Goal: Task Accomplishment & Management: Complete application form

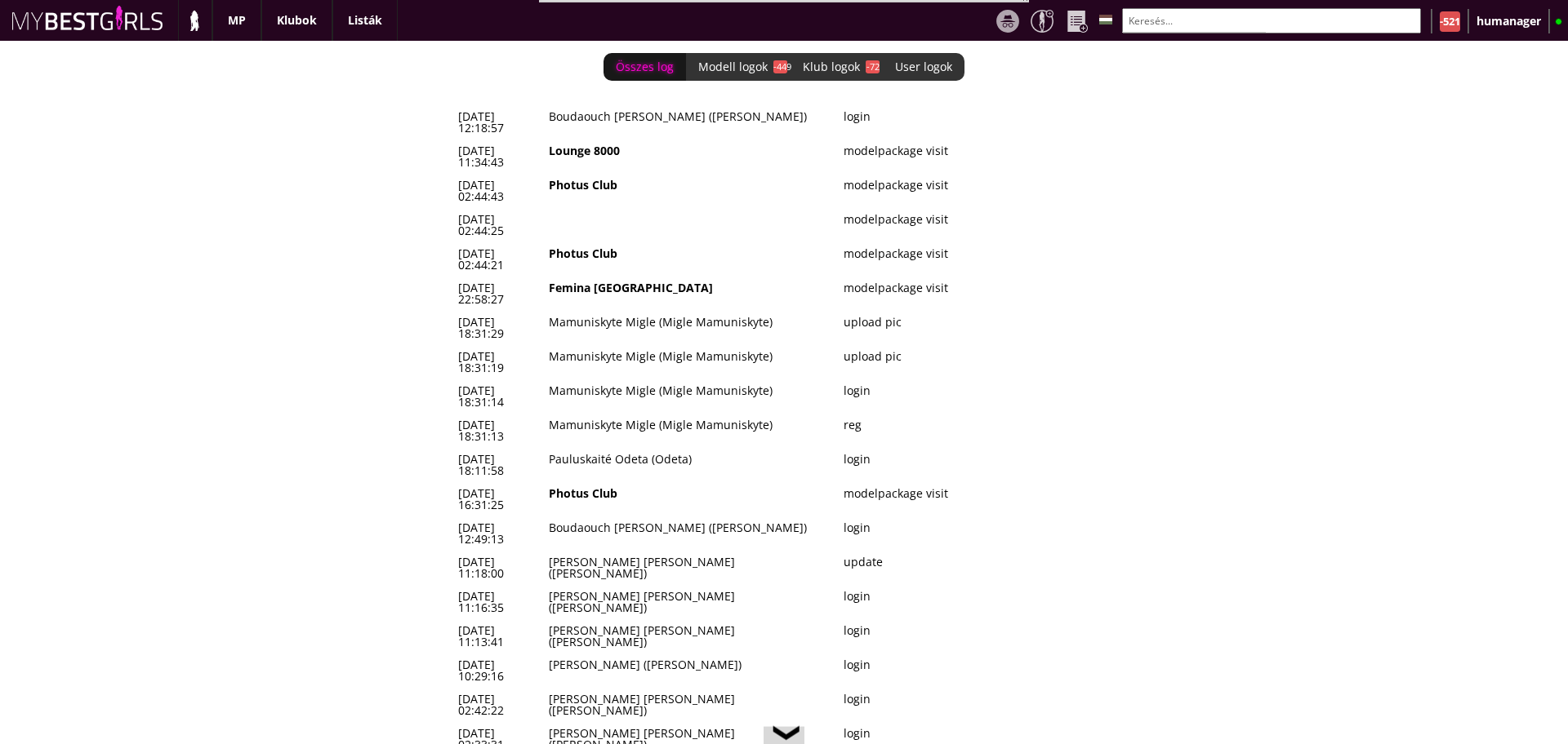
scroll to position [0, 6753]
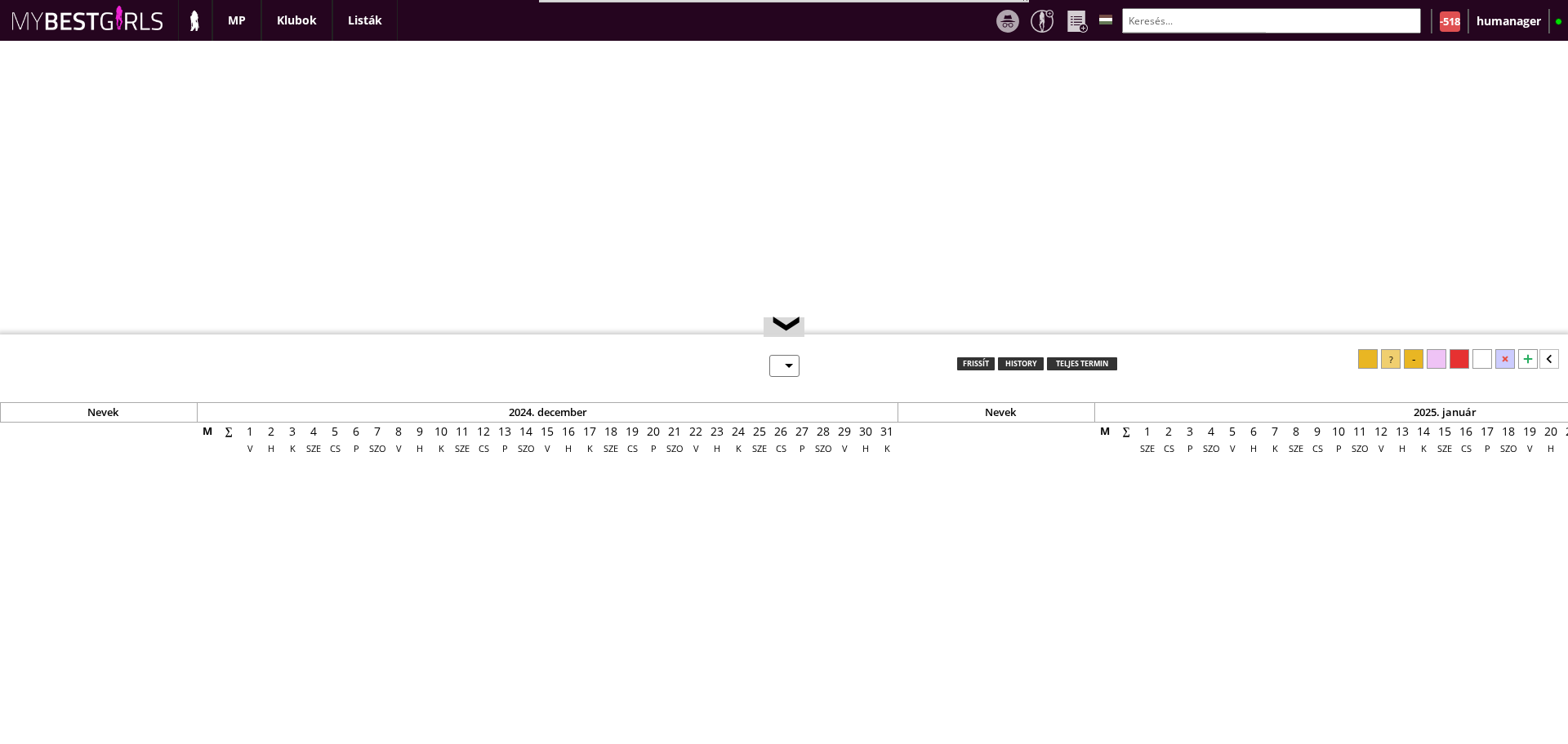
select select "0"
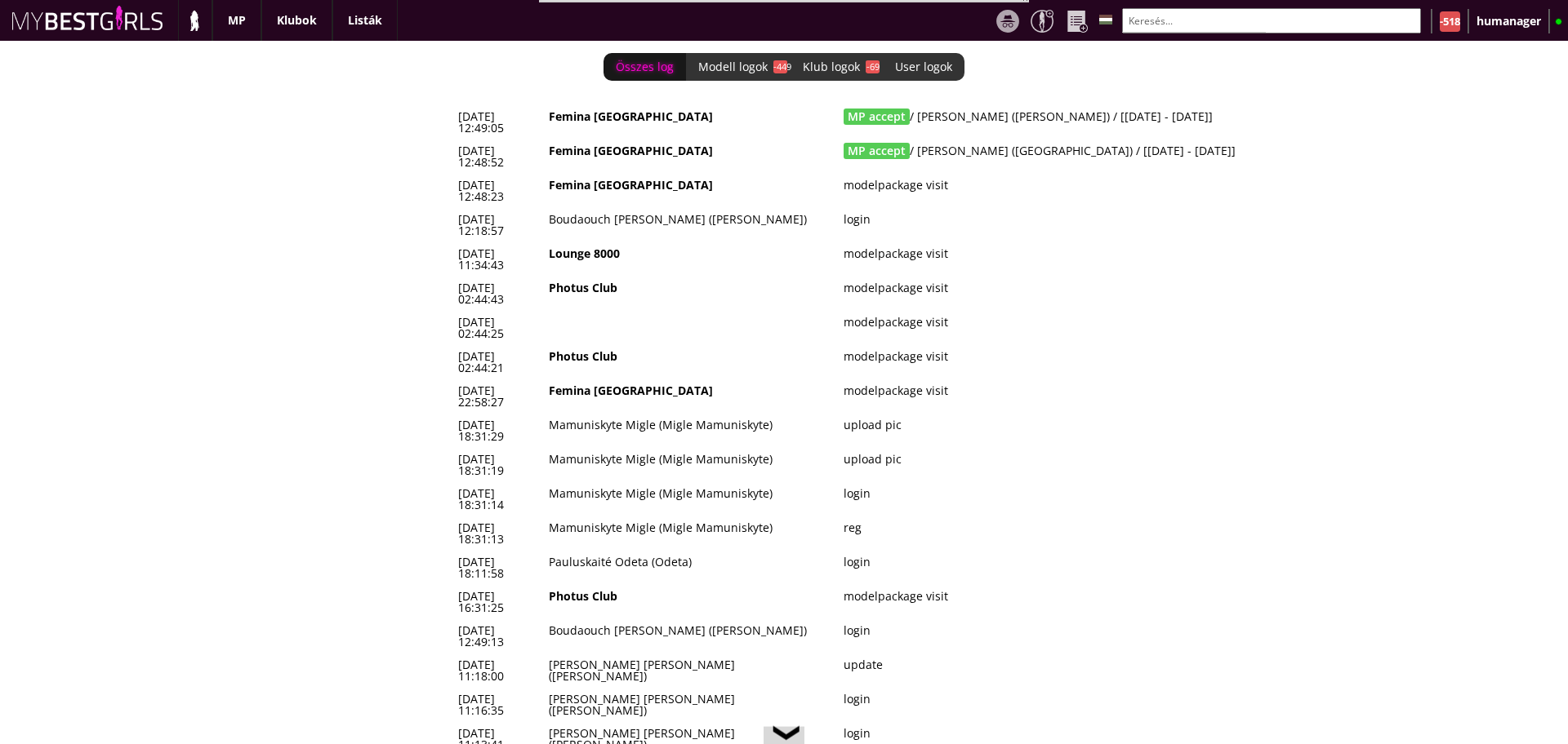
scroll to position [0, 6753]
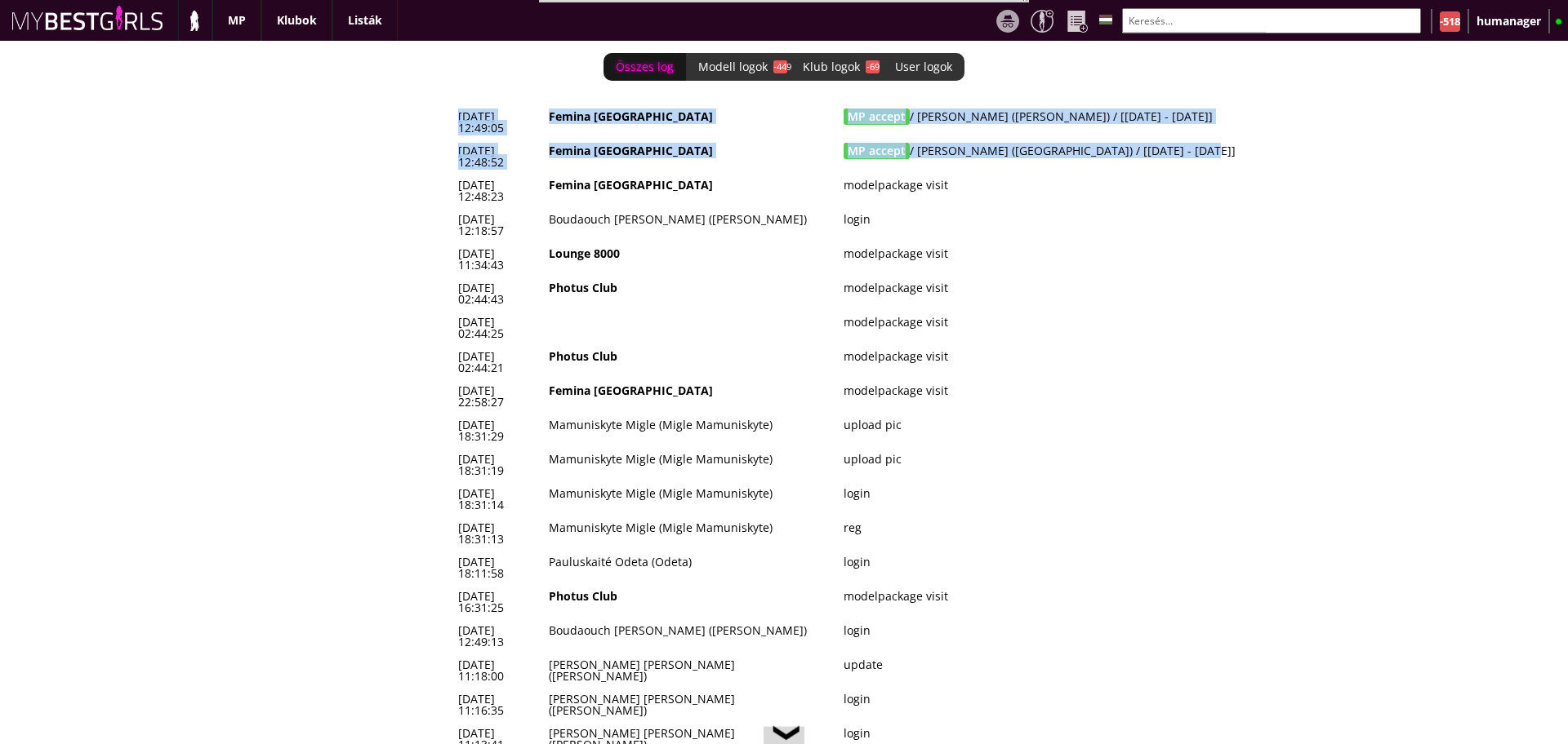
drag, startPoint x: 453, startPoint y: 120, endPoint x: 1223, endPoint y: 144, distance: 770.4
copy tbody "2025-08-11 12:49:05 Femina München MP accept / Mehedinti Irina (Irina) / [2025-…"
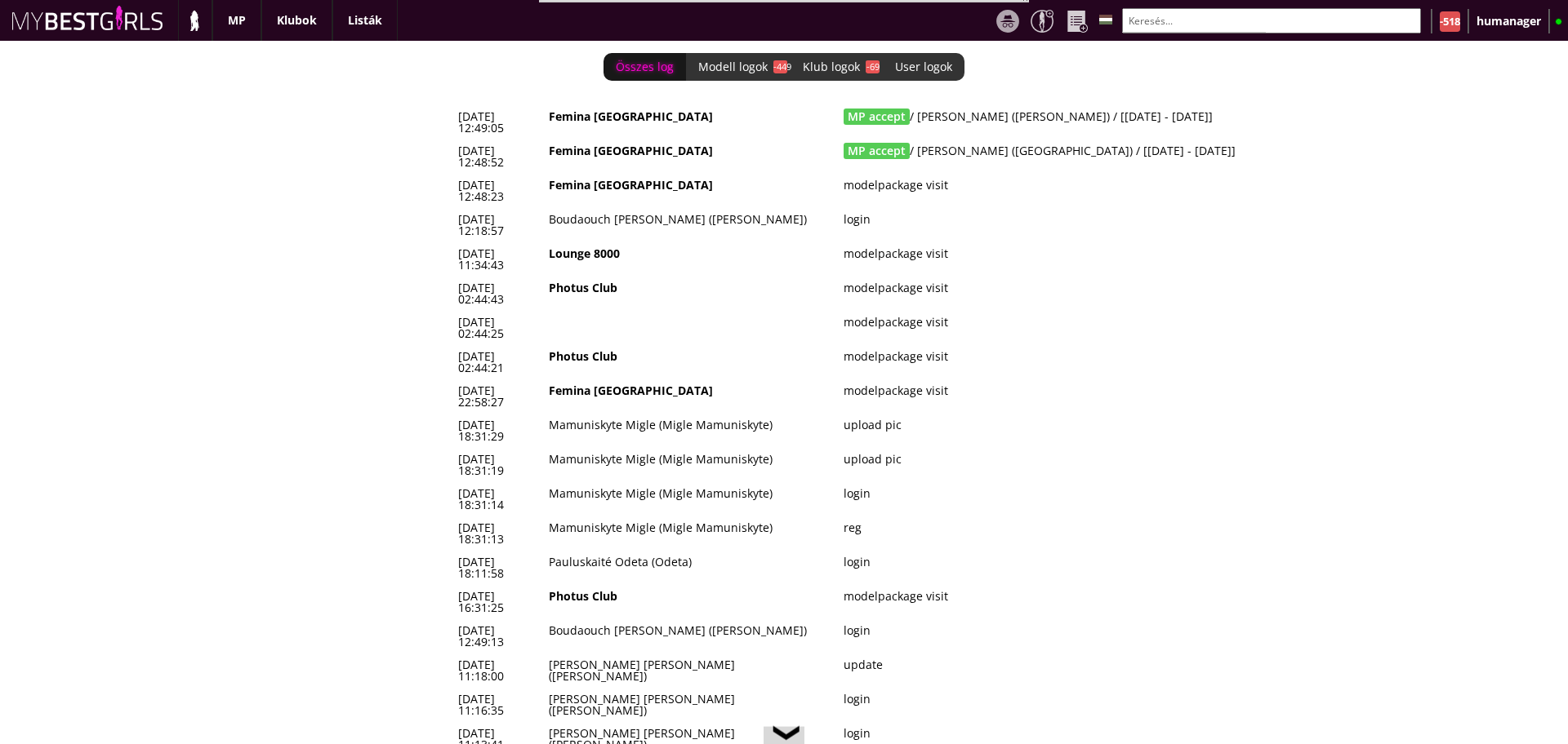
click at [832, 619] on td "Boudaouch [PERSON_NAME] ([PERSON_NAME])" at bounding box center [691, 636] width 295 height 34
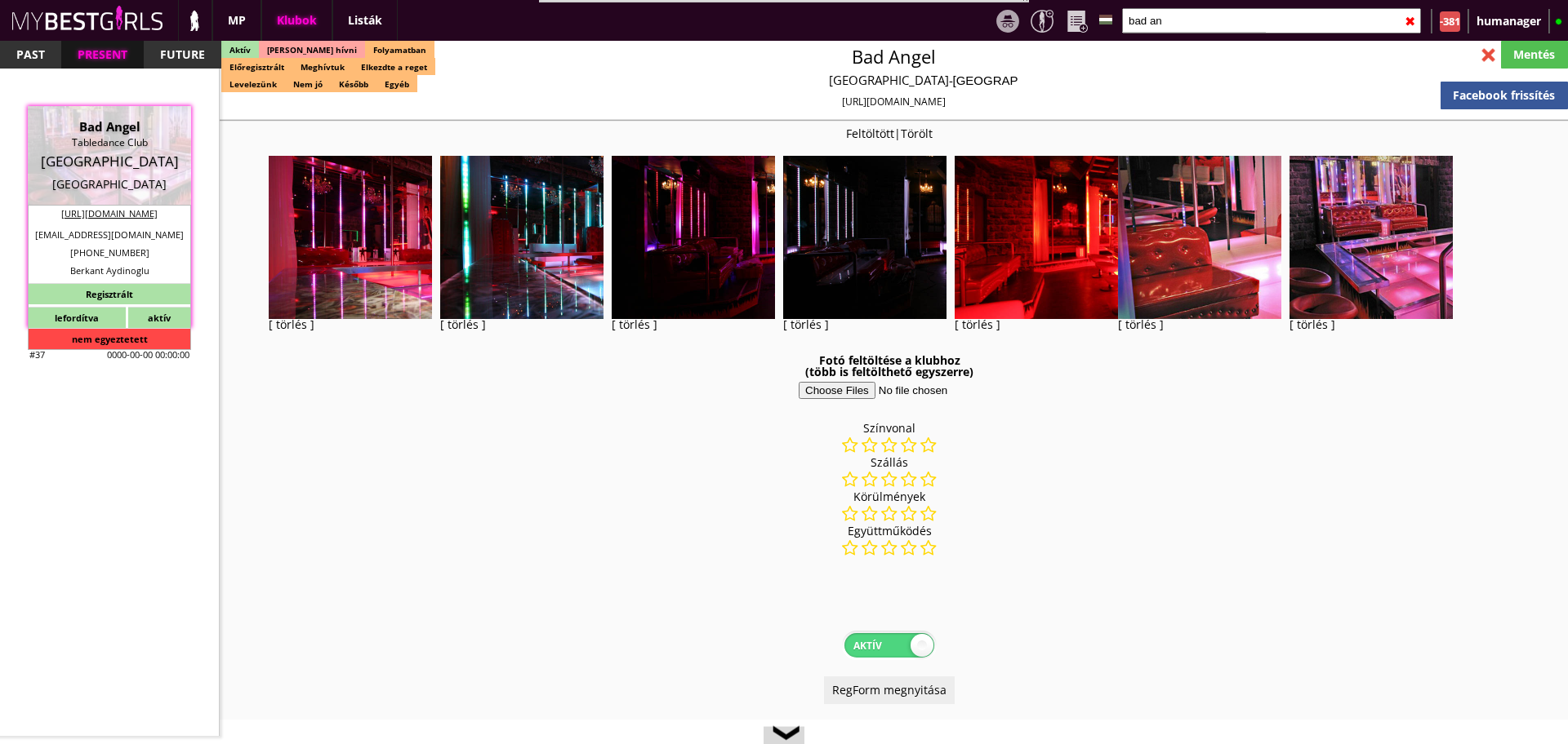
select select "reg"
select select "months"
select select "weeks"
select select "0"
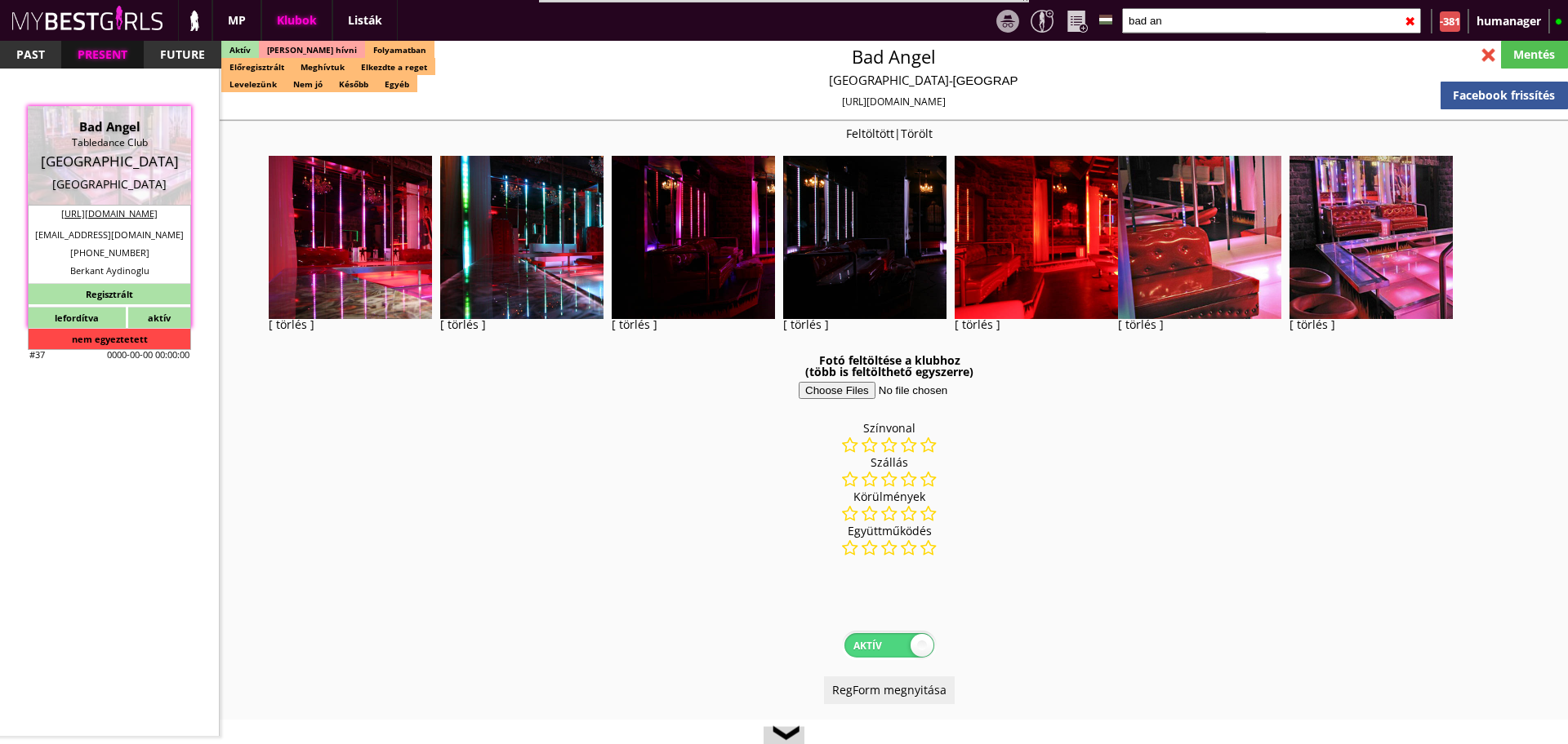
select select "last day"
type input "b"
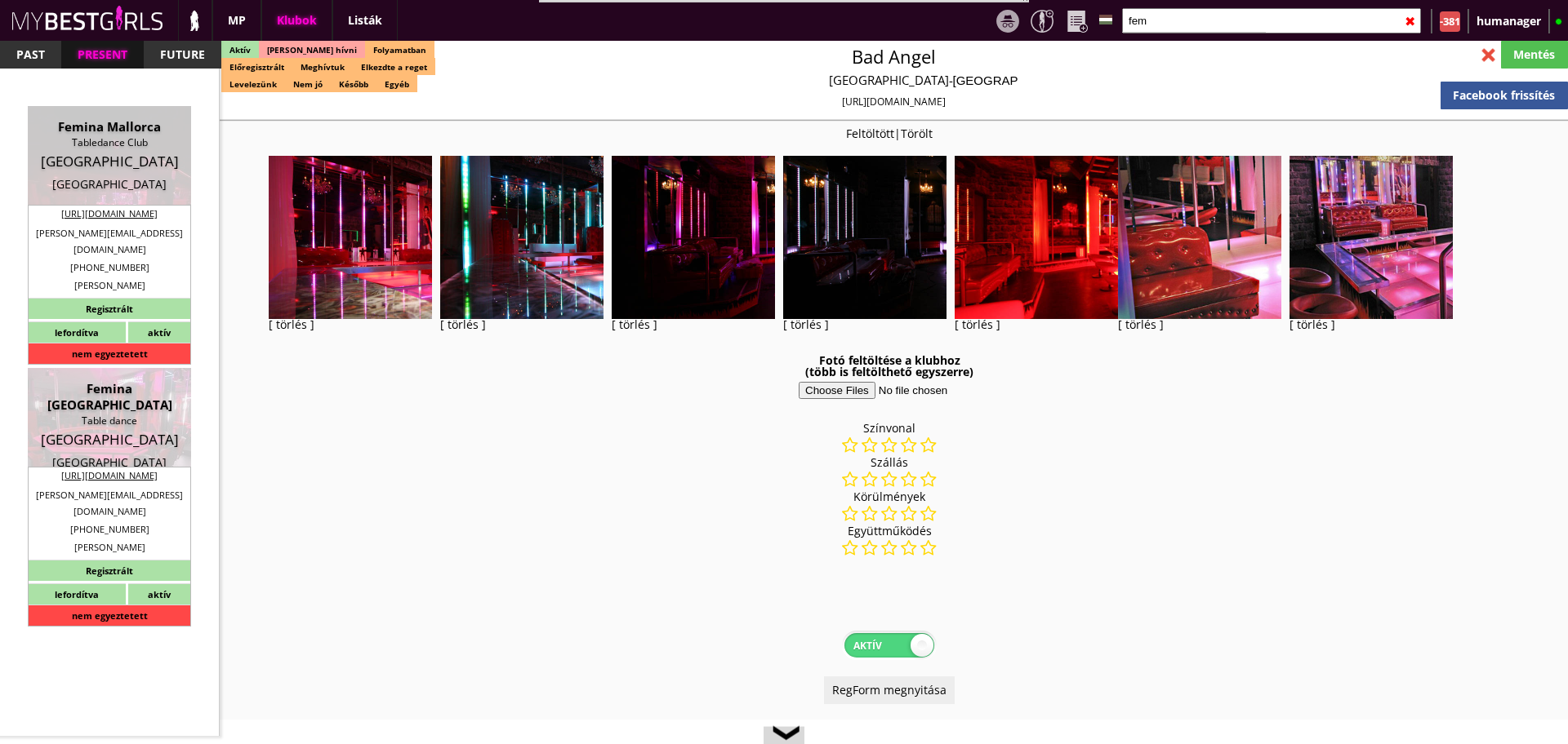
scroll to position [2800, 0]
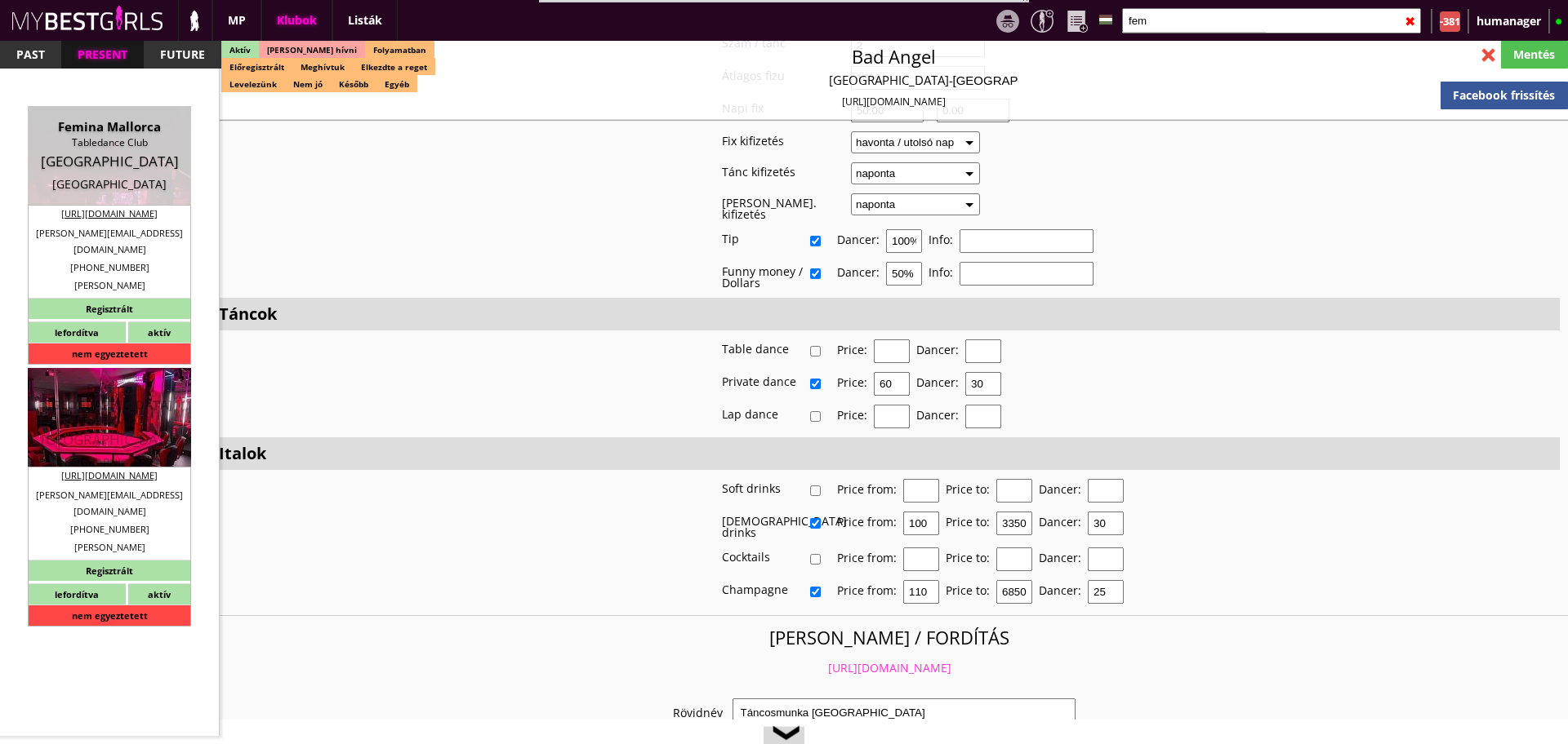
type input "fem"
click at [124, 432] on div "Germany" at bounding box center [109, 440] width 139 height 17
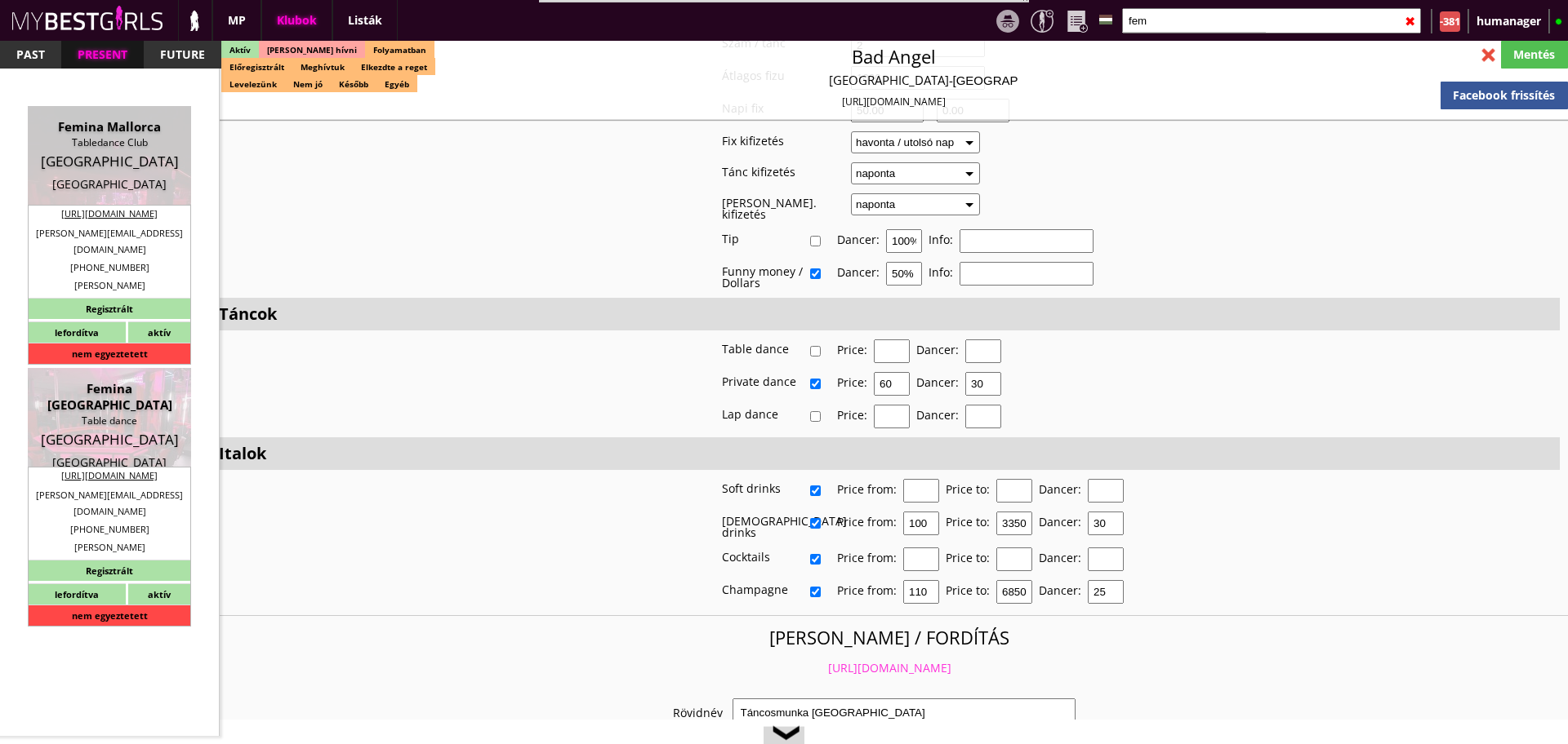
type input "Munich"
checkbox input "false"
type textarea "FEKETE LÁNYOK NEM MEHETNEK!!! RÉGI SZÁMLÁZÁSI CÍM BG GmbH DE237606246 80336 Mün…"
type input "15.00"
type input "EUR"
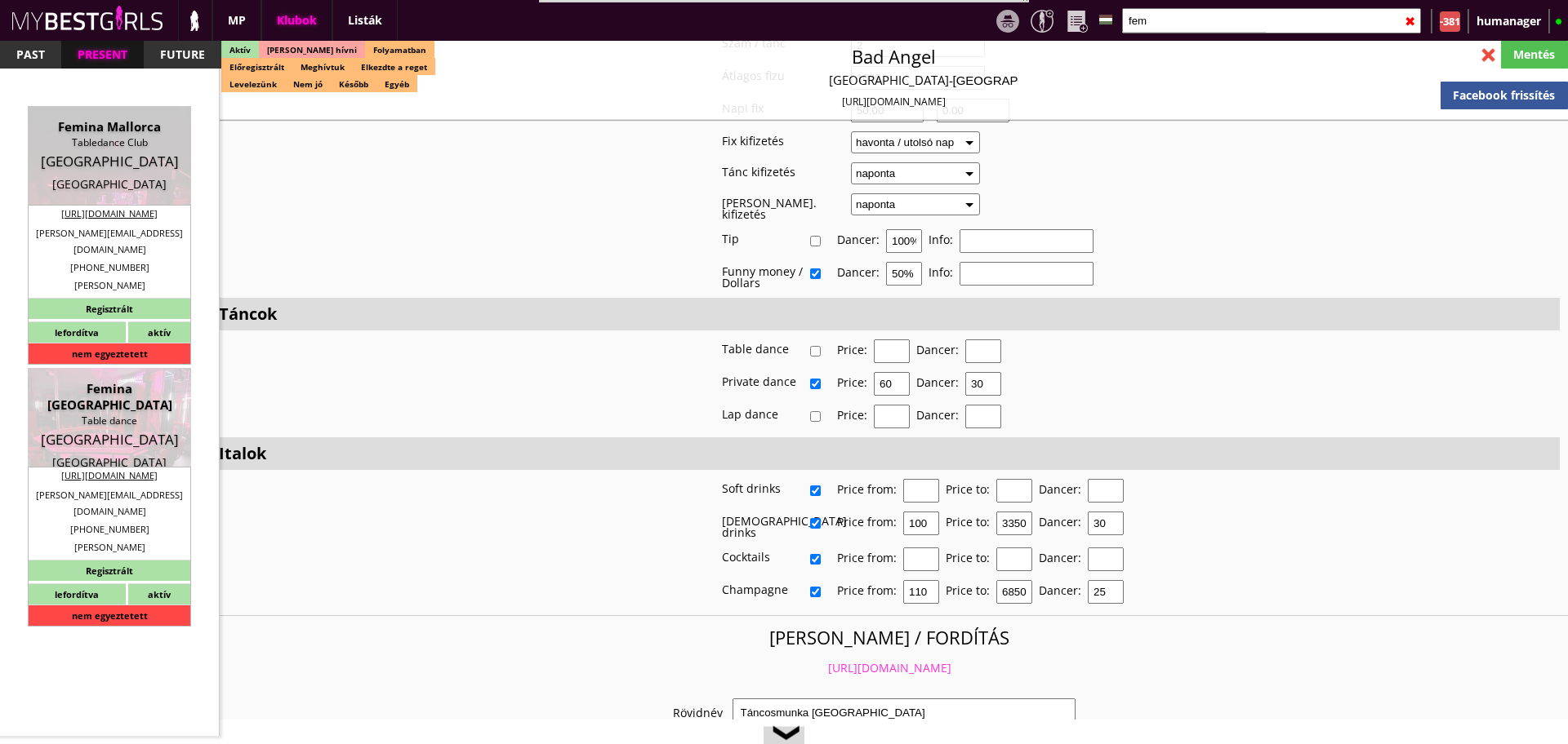
type input "Femina [GEOGRAPHIC_DATA]"
type input "Table dance"
type input "80336"
type input "Schillerstr.19"
type input "49"
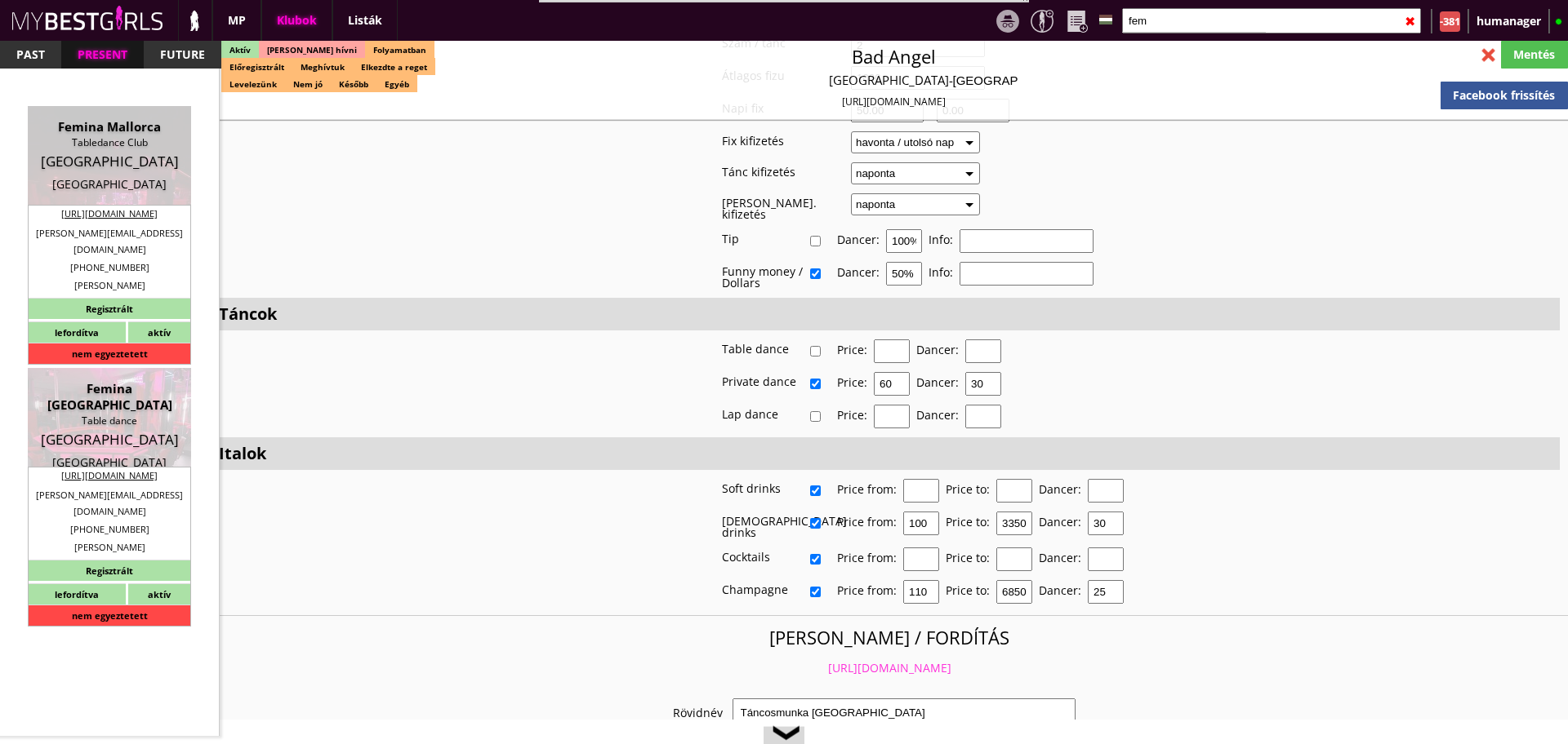
type input "17680873778"
type input "+4989554493"
type input "christoph.nitsch@gmx.de"
type input "https://www.femina-tabledance.de/"
type textarea "Dance&Animate GmbH DE311270394 81375 München Lichtensteinstr. 2a"
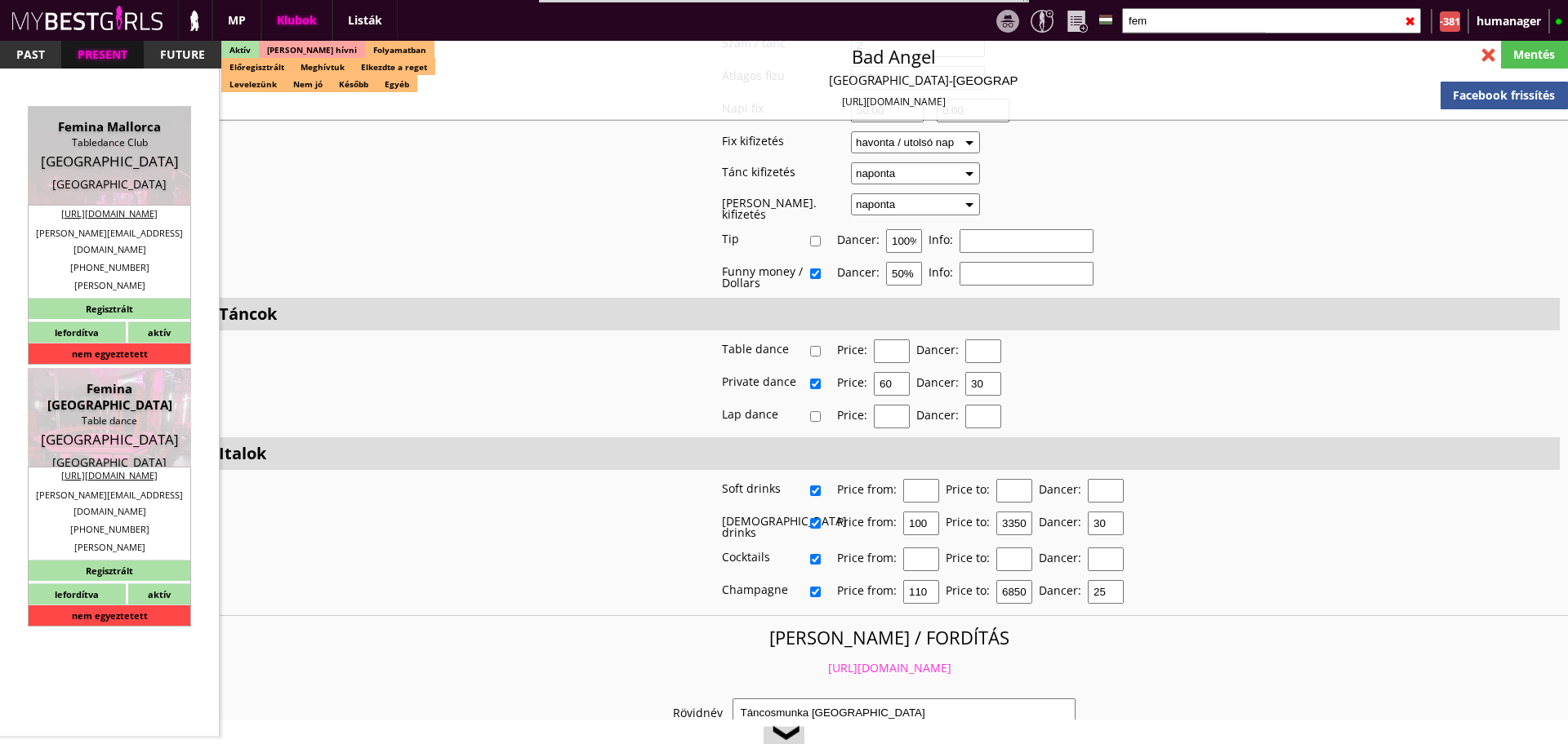
type input "Dance&Animate GmbH"
type input "DE311270394"
type input "81375"
type input "München"
type input "Lichtensteinstr. 2a"
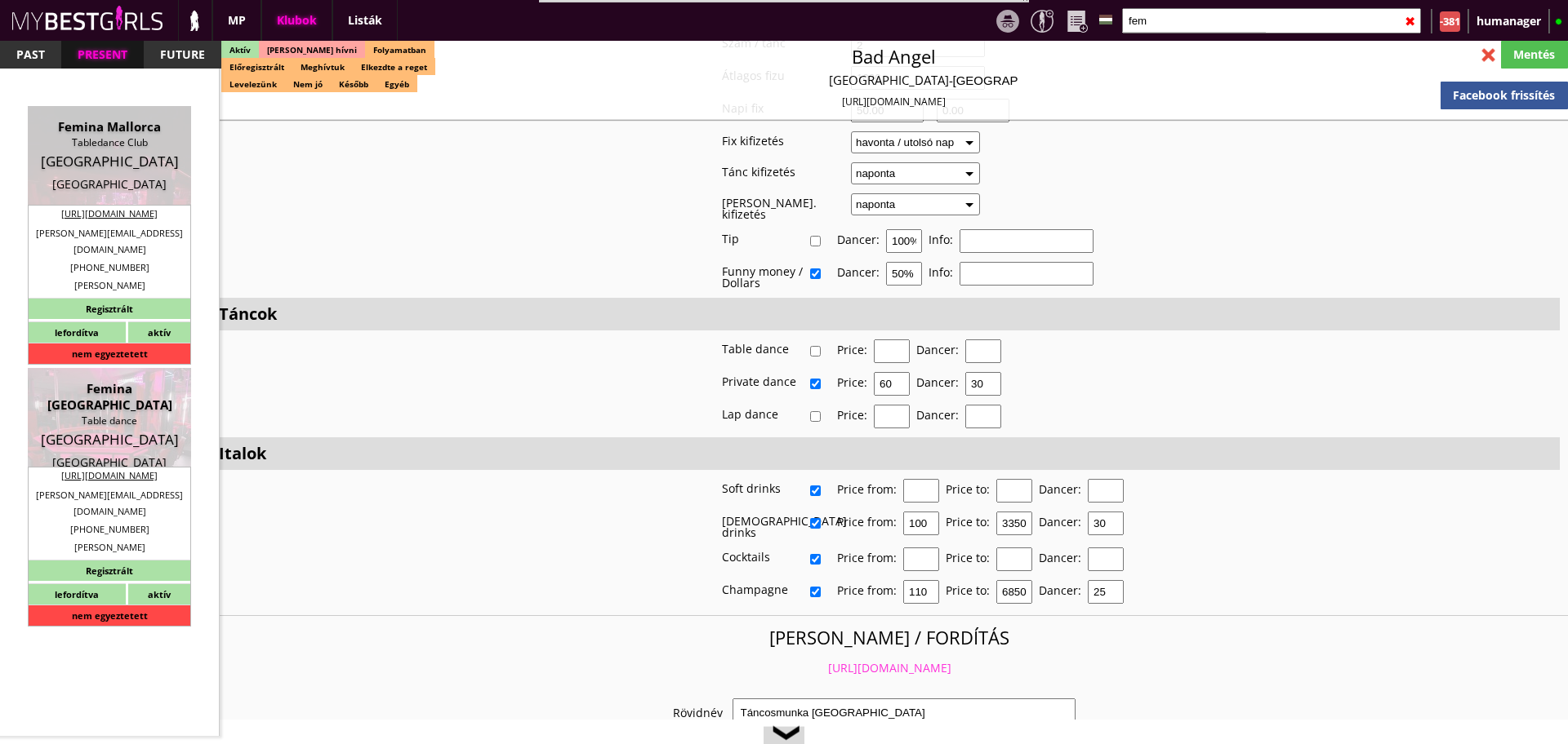
type input "Witalij"
type input "Goerner"
type input "49"
type input "17680873778"
type input "w.goerner@yahoo.de"
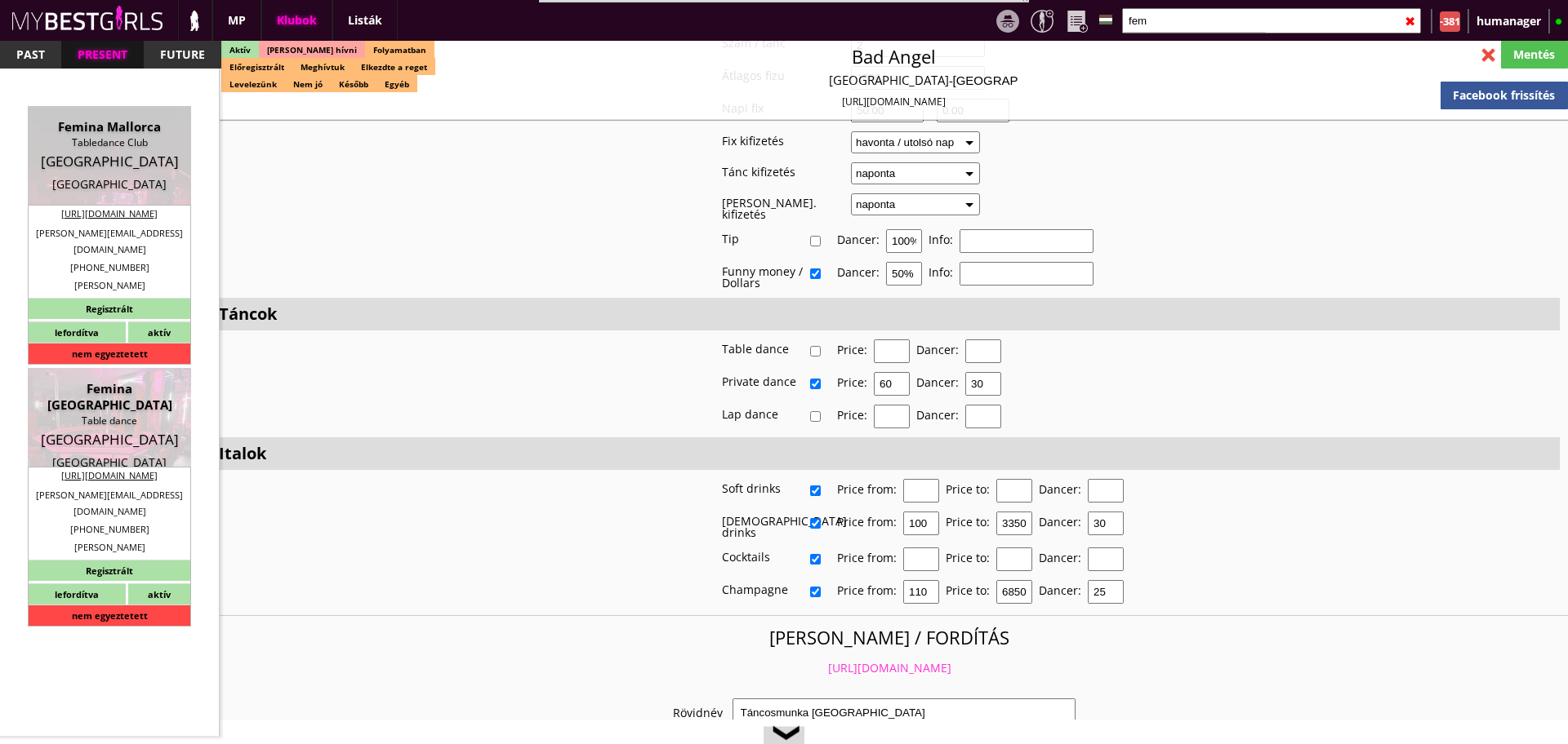
type input "Christoph"
type input "Nitsch"
type input "+49"
type input "163 4542612"
type input "christoph.nitsch@gmx.de"
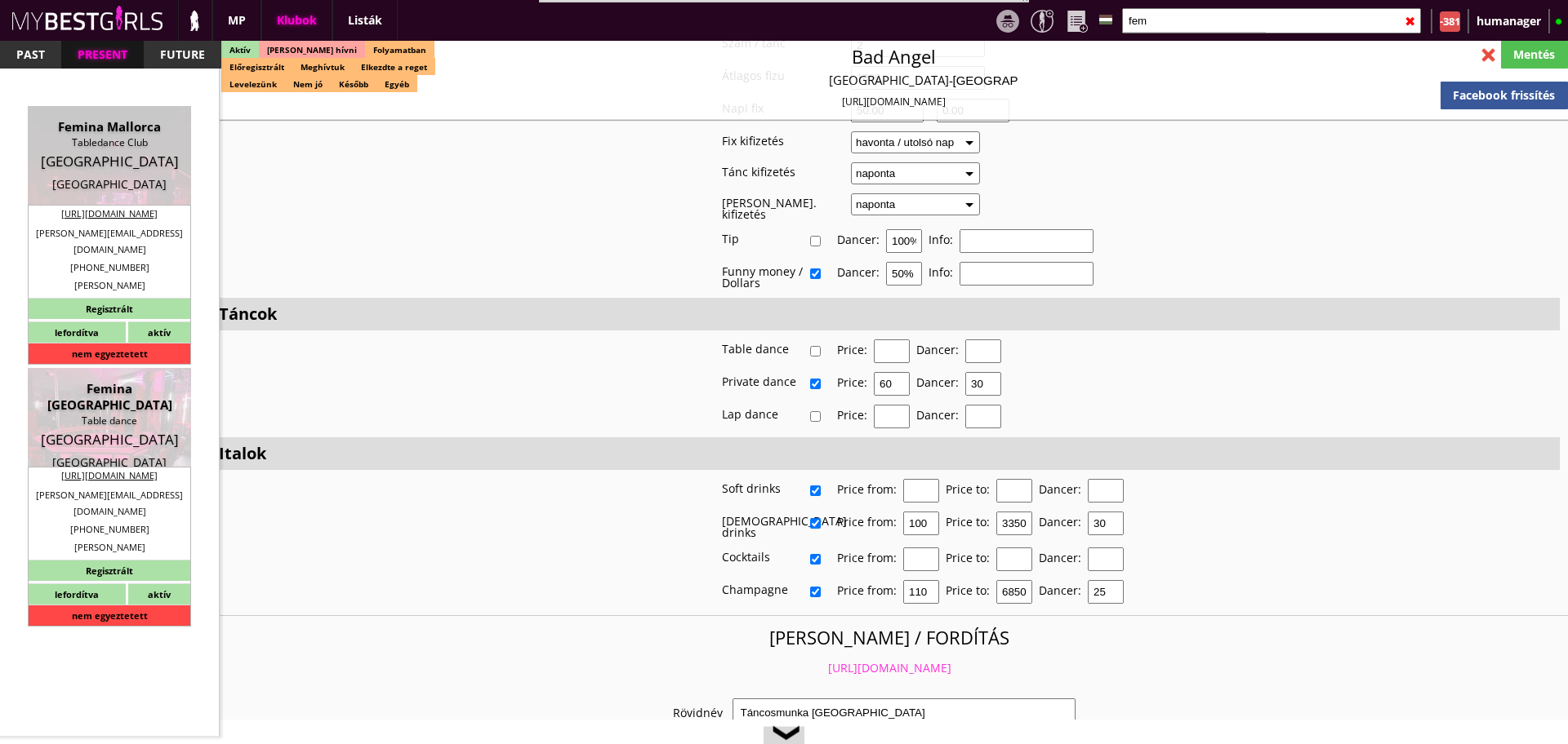
type textarea "Come Some new staff . When they are fix we let you know"
type input "10-25"
type input "5"
type input "1"
type input "2"
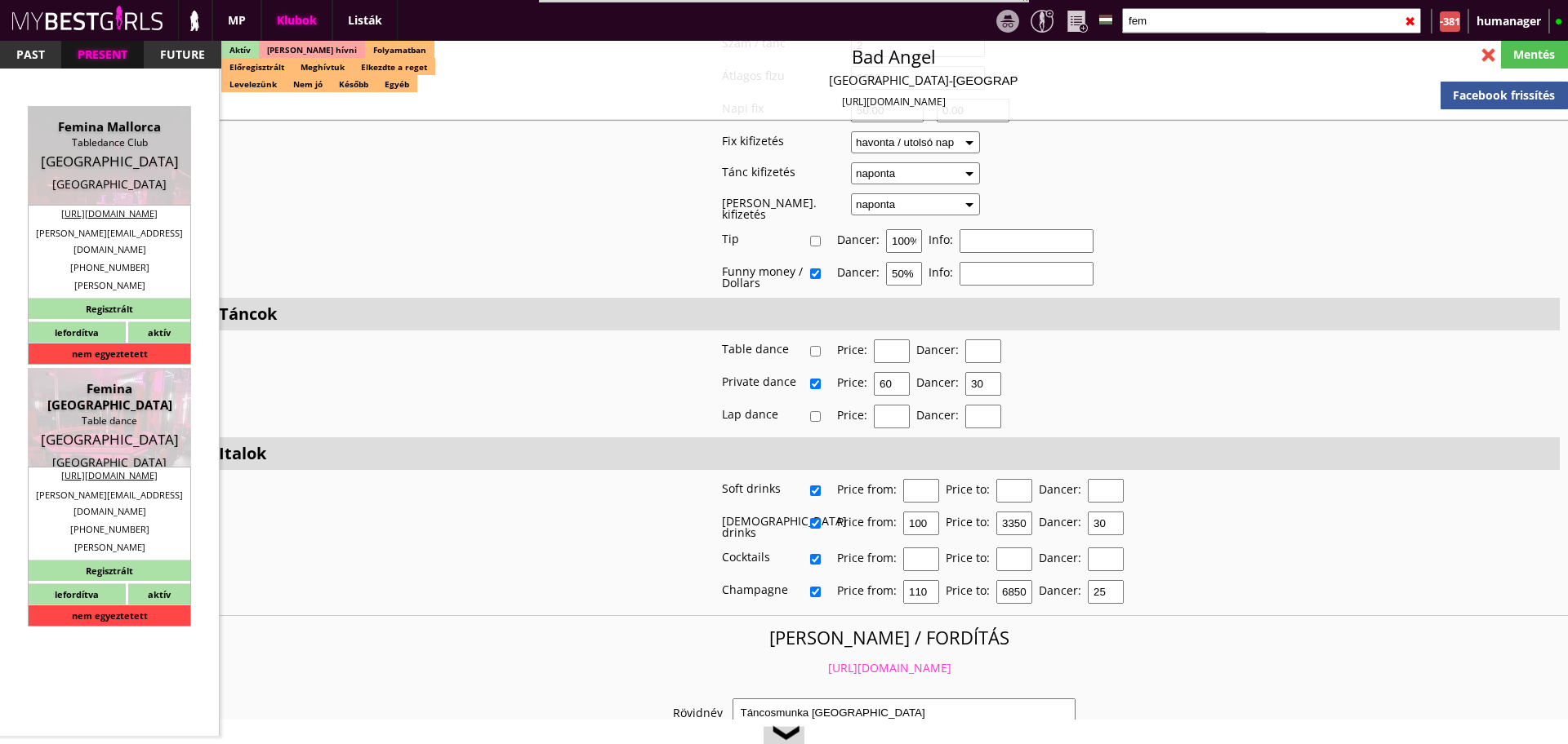
select select "flat"
select select "0"
type input "10.00"
type input "2"
checkbox input "true"
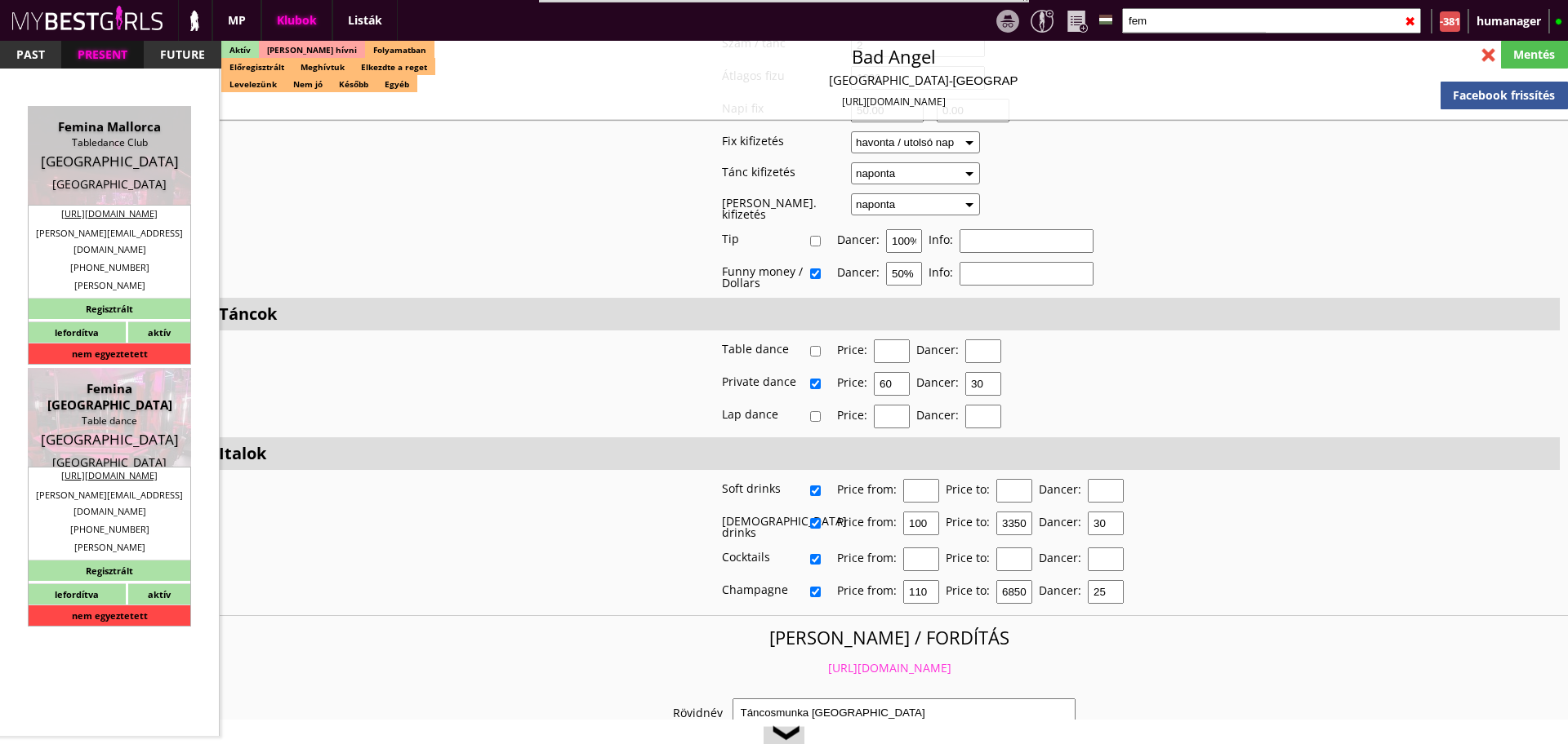
checkbox input "false"
checkbox input "true"
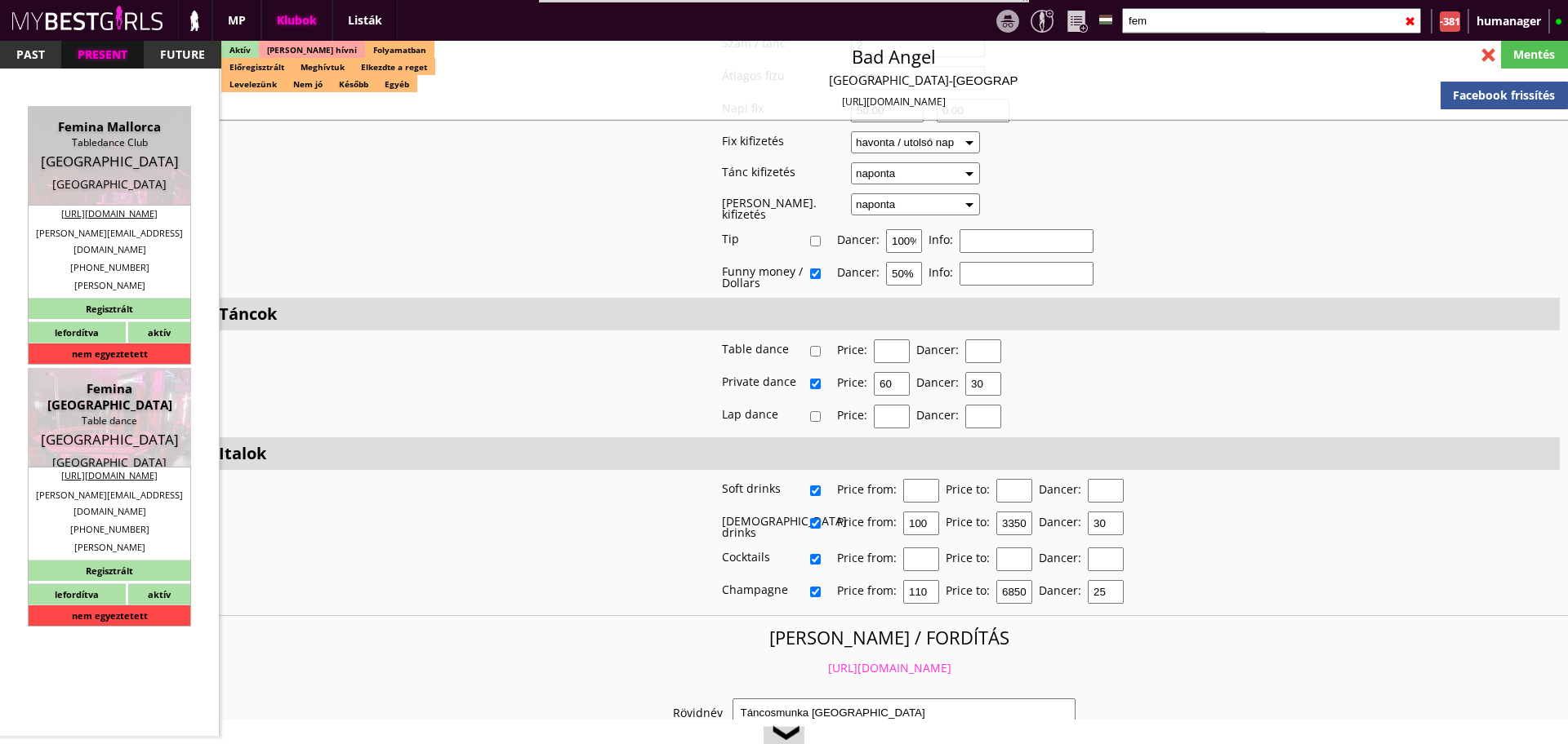
checkbox input "true"
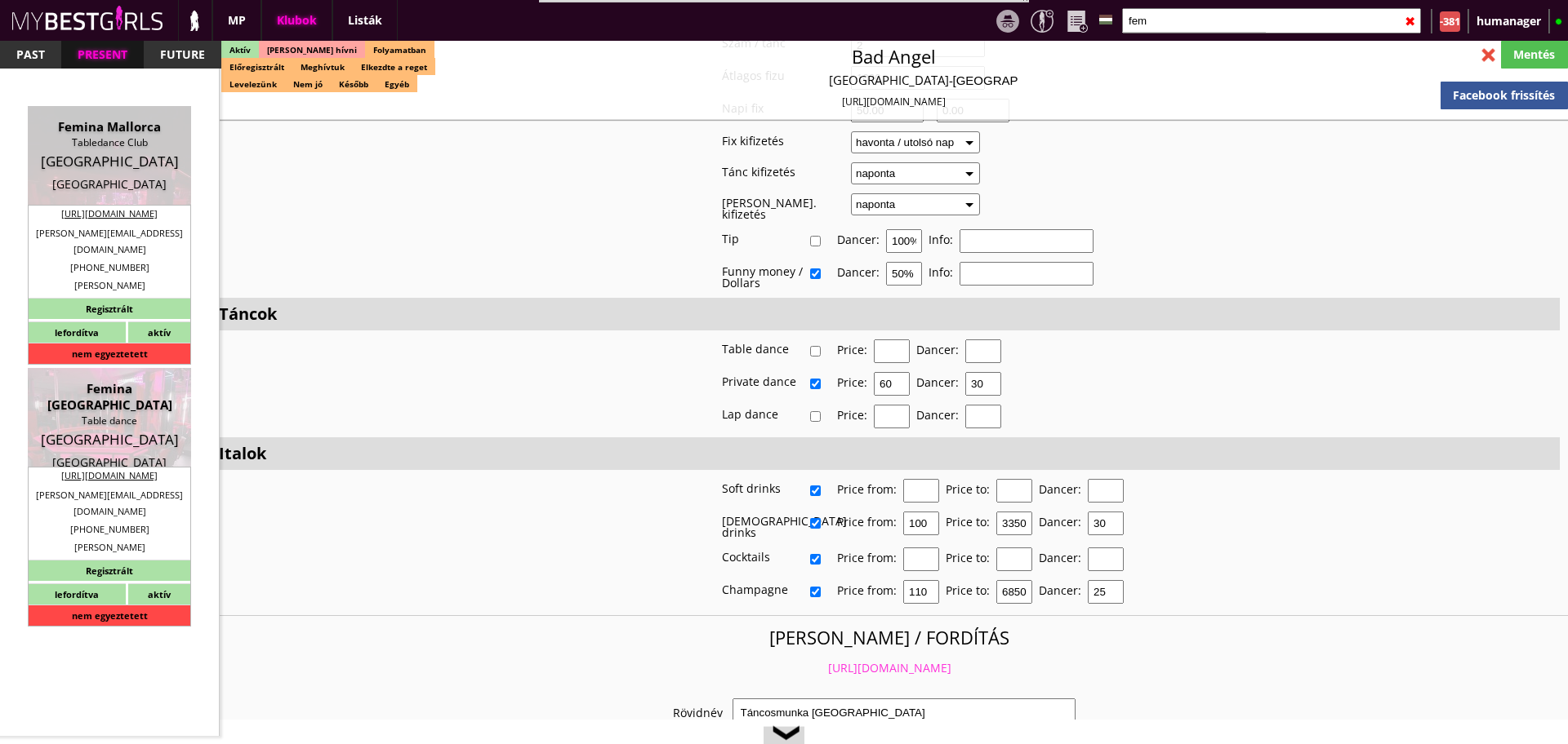
type input "6"
checkbox input "true"
checkbox input "false"
type input "5"
type input "2"
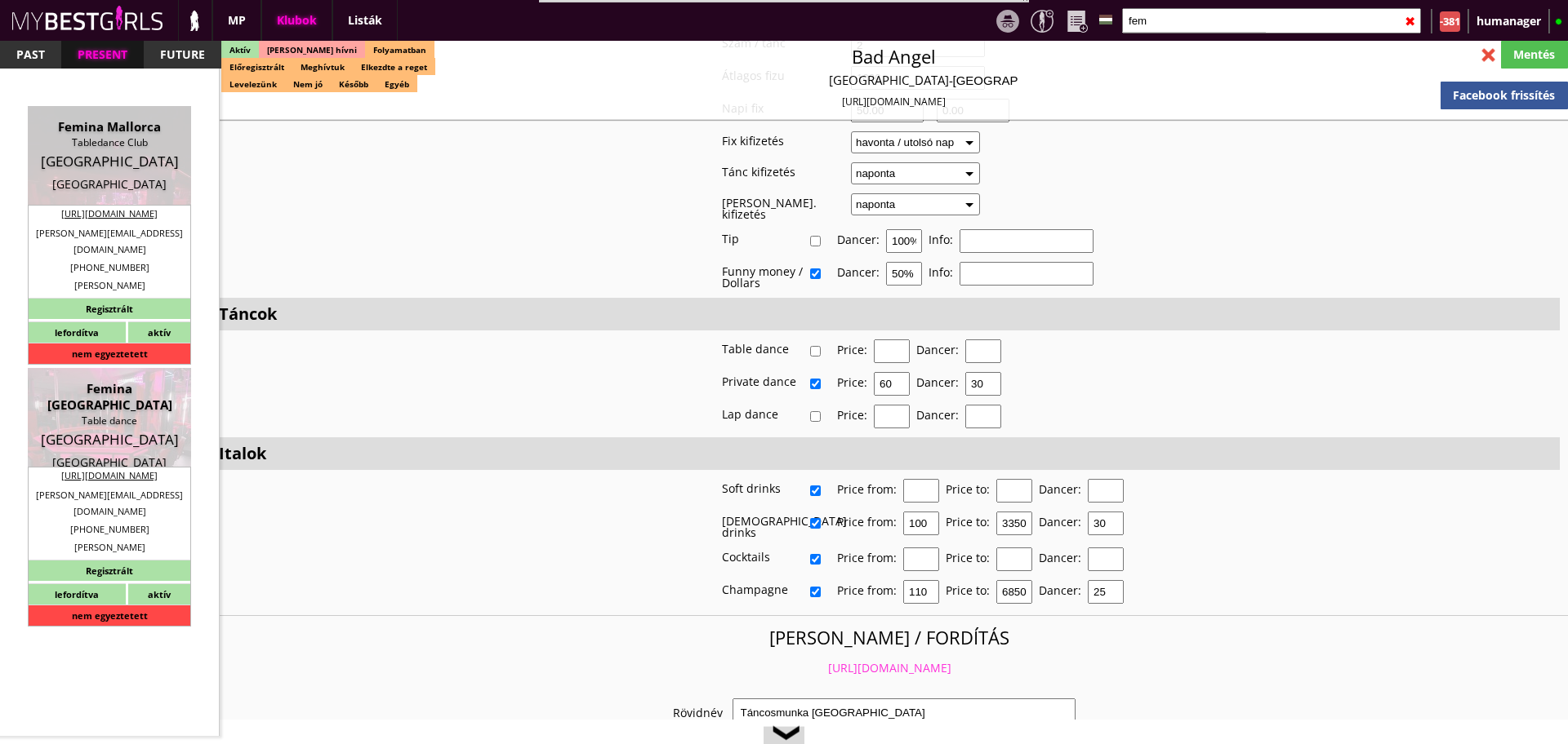
type input "250"
type input "50.00"
type input "60.00"
select select "daily"
checkbox input "false"
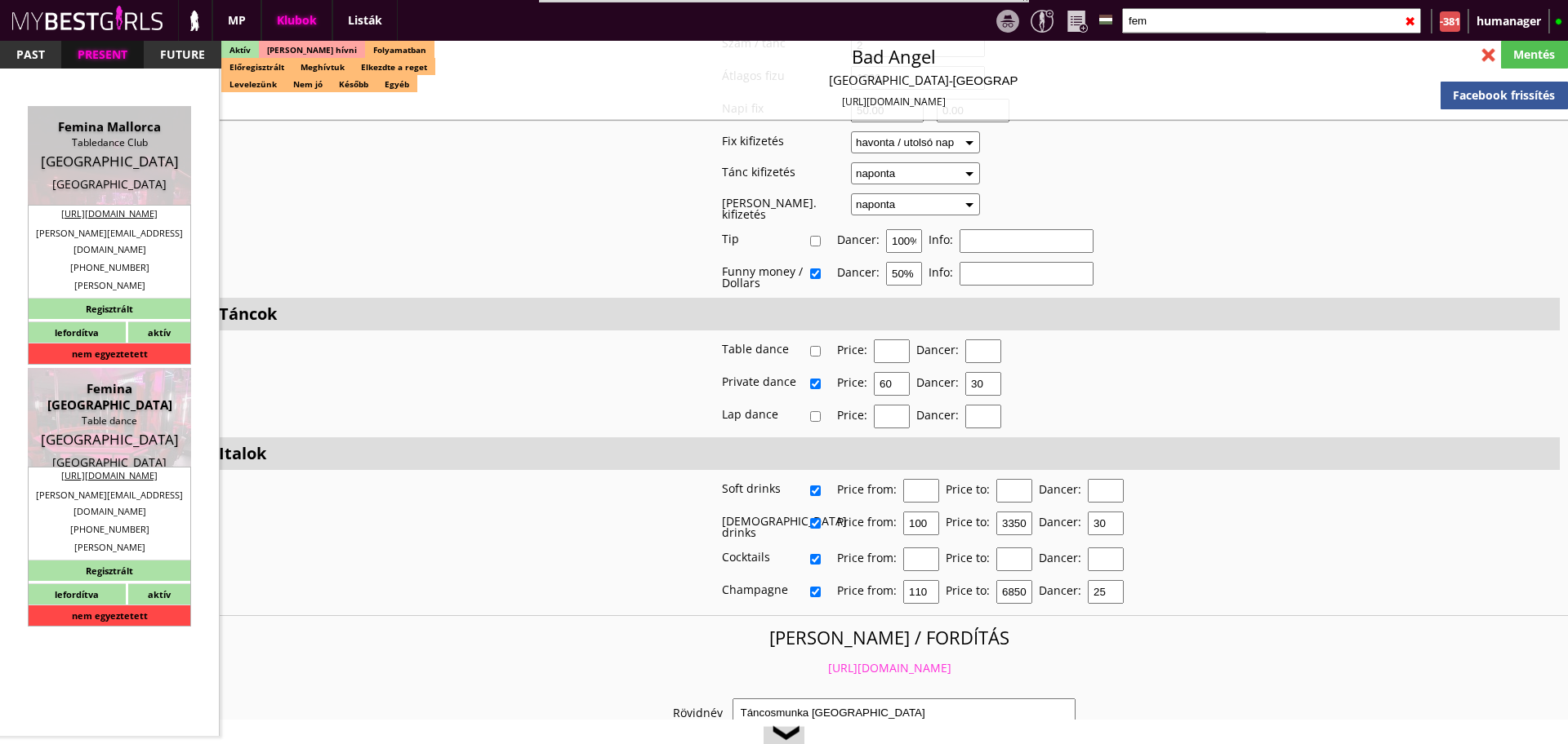
checkbox input "true"
type input "50%"
type input "House dollars"
checkbox input "true"
type input "60"
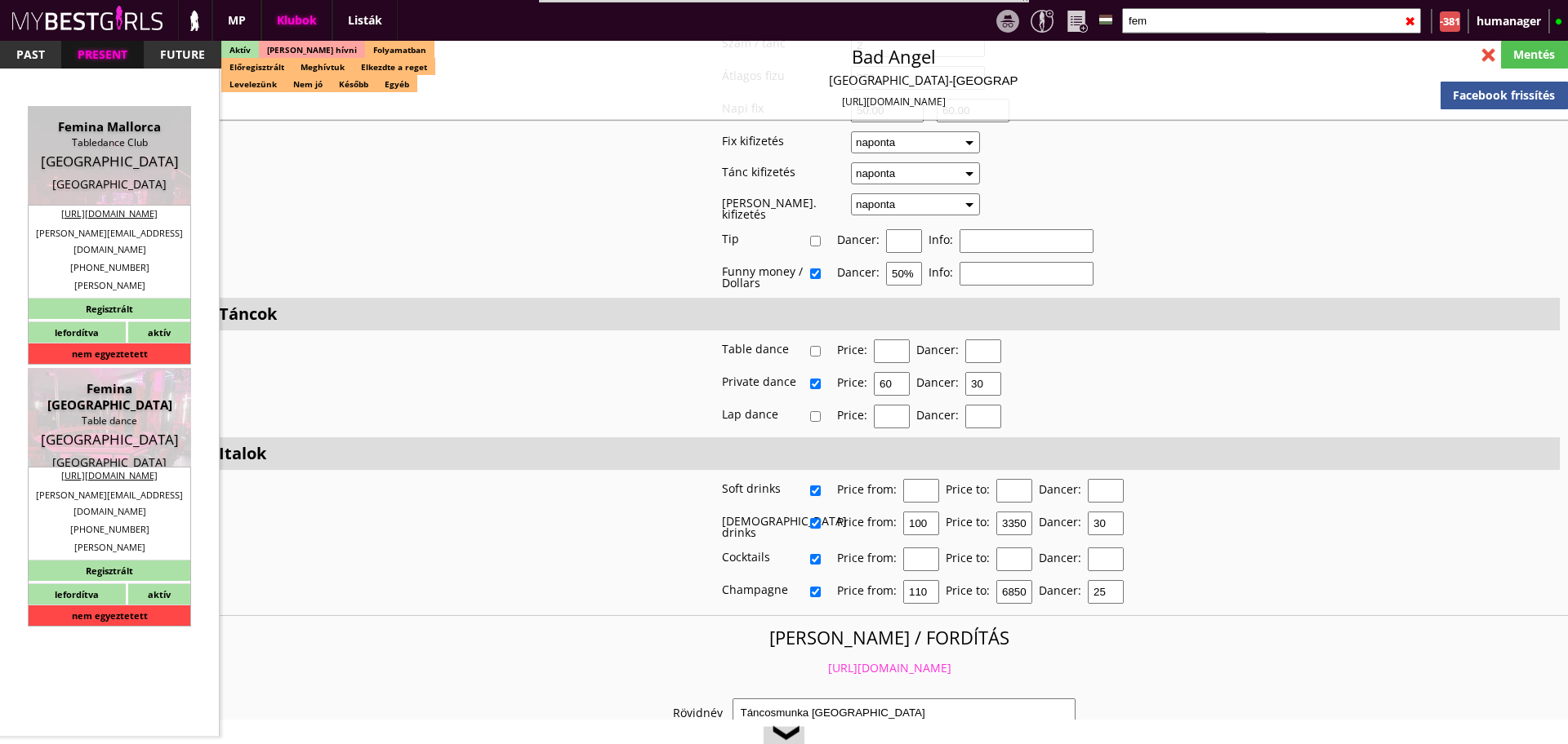
type input "30"
checkbox input "true"
type input "20"
type input "30"
type input "20"
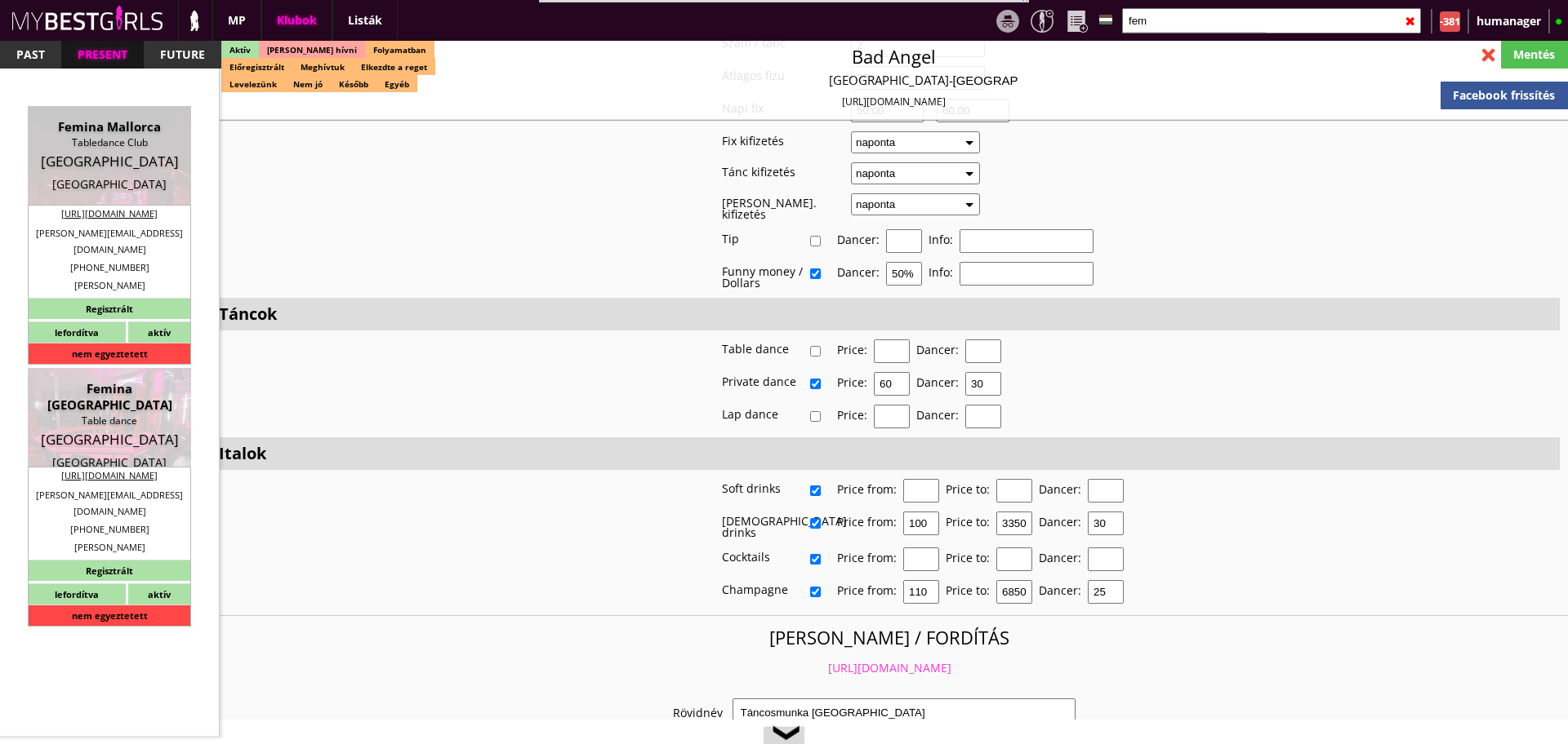
checkbox input "true"
type input "20"
type input "30"
type input "20"
checkbox input "true"
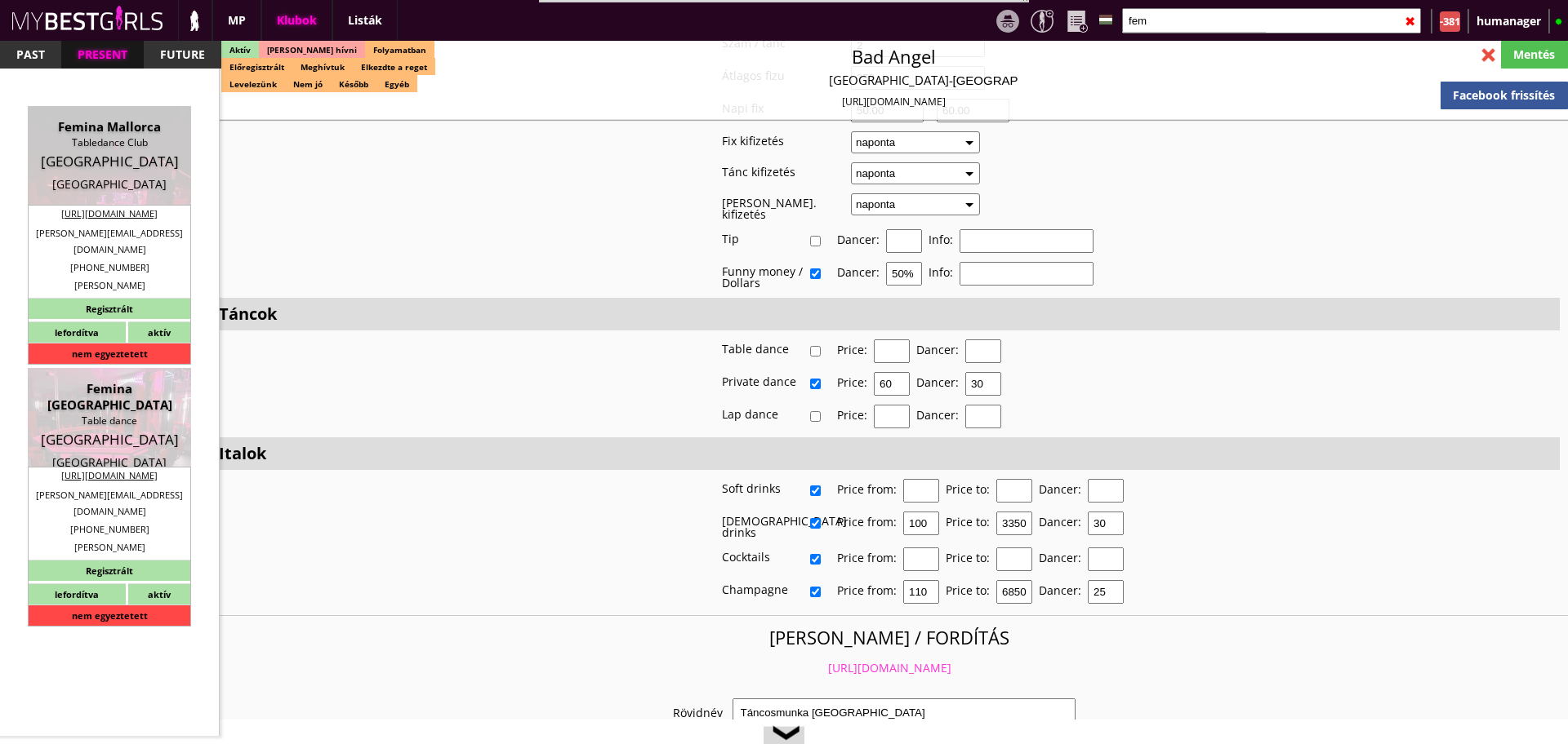
type input "30"
type input "20"
checkbox input "true"
type input "50"
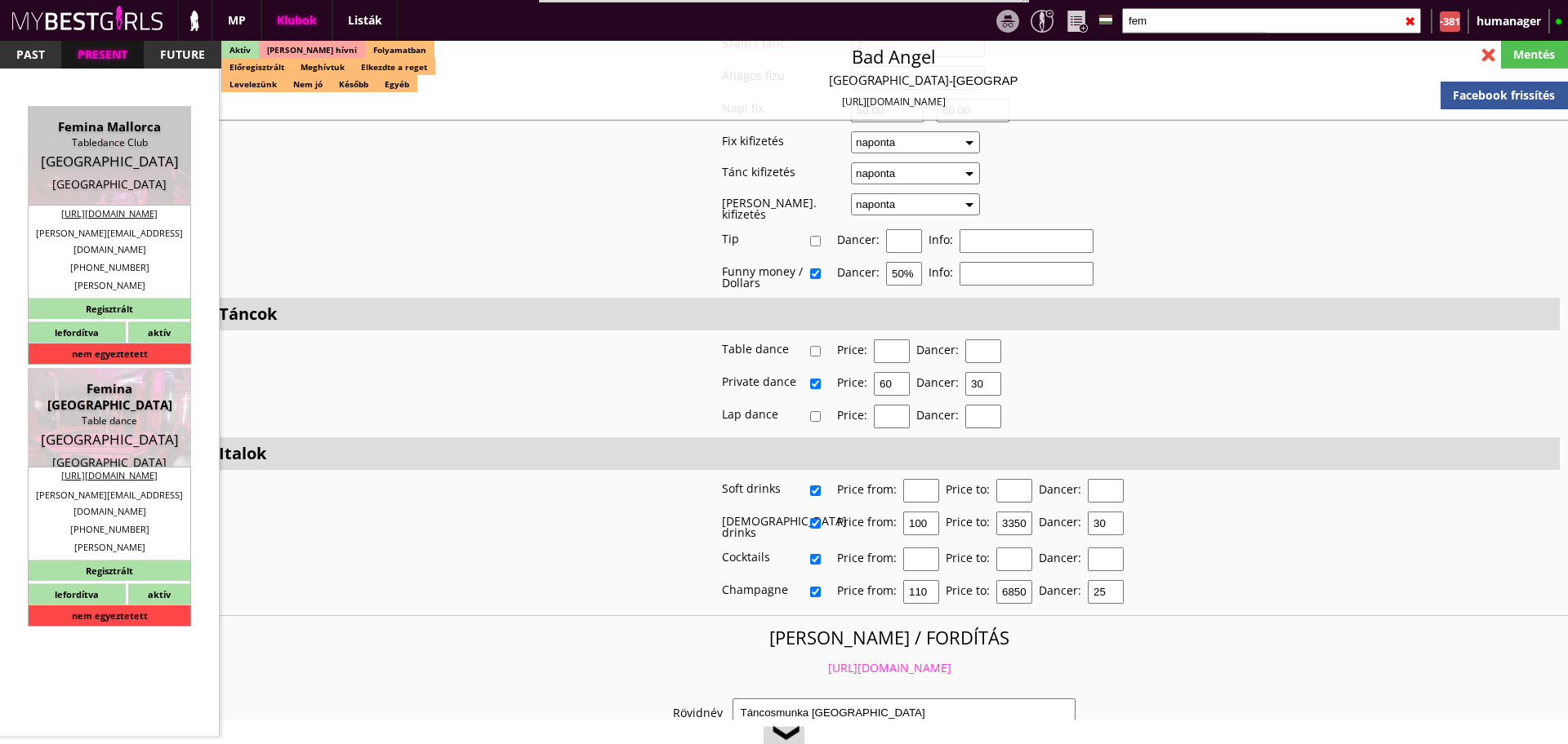
type input "10000"
type input "20"
select select "christoph.nitsch@gmx.de"
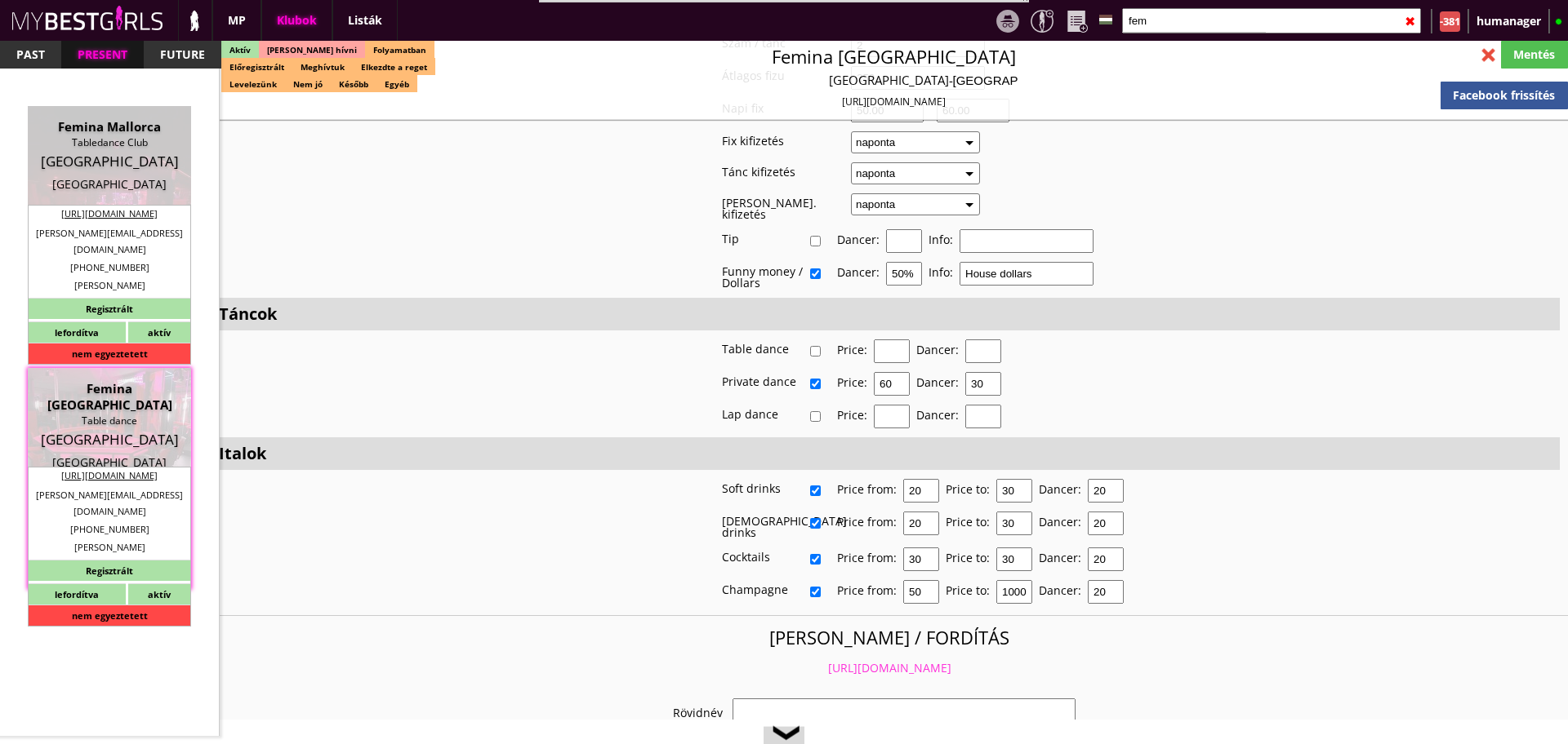
checkbox input "true"
type input "Németország-München legrégebben üzmemelő klubja"
type input "München legrégebbi, legnagyobb és teljesen felújított klubja, - 50 EUR FIX/nap"
type input "Stage dance, private dance, italkonzumálás"
type textarea "This is the biggest and oldest club, it is a three-storey club in Munich and it…"
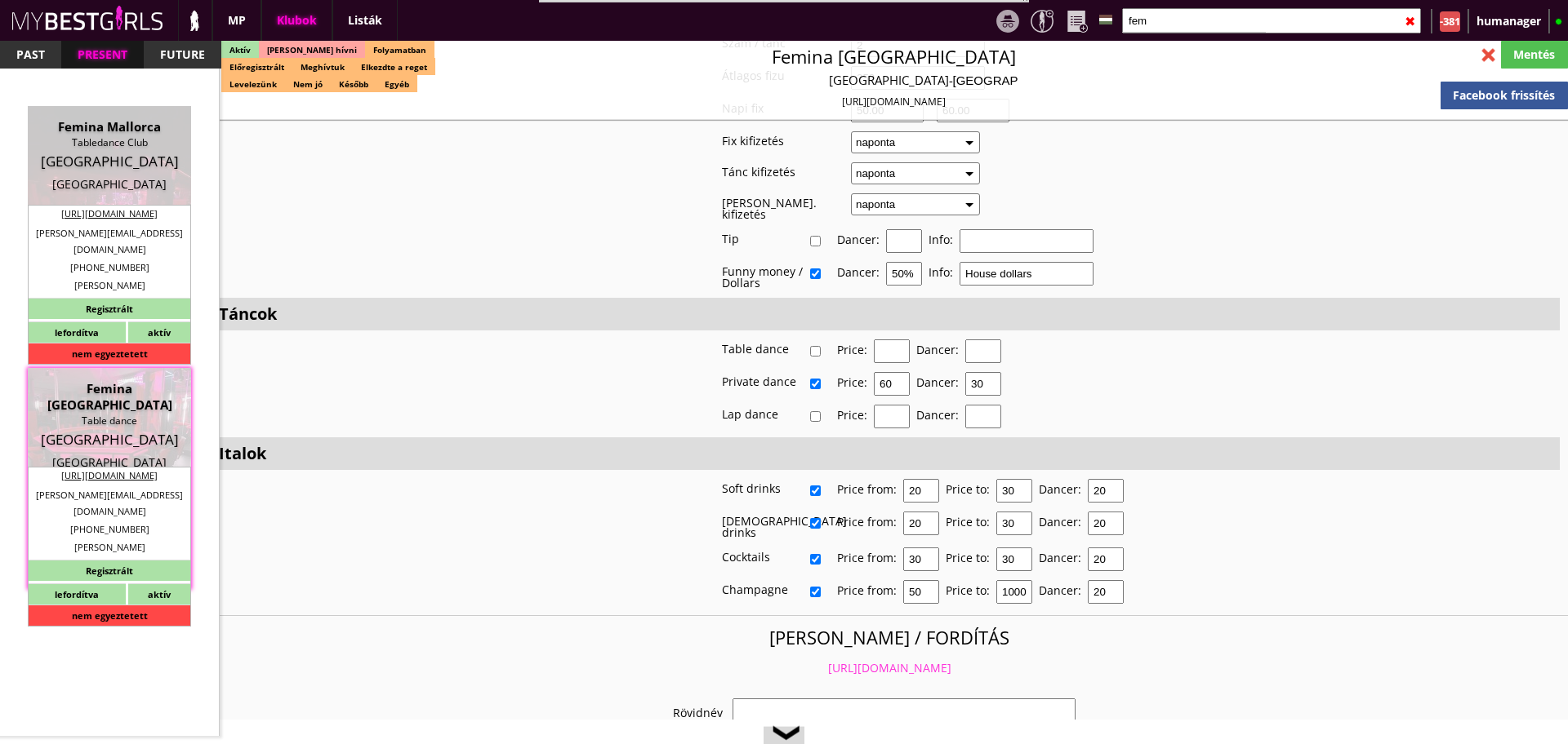
type textarea "Country: Germany Club type: Table dance club Work type: Stage dance, consummati…"
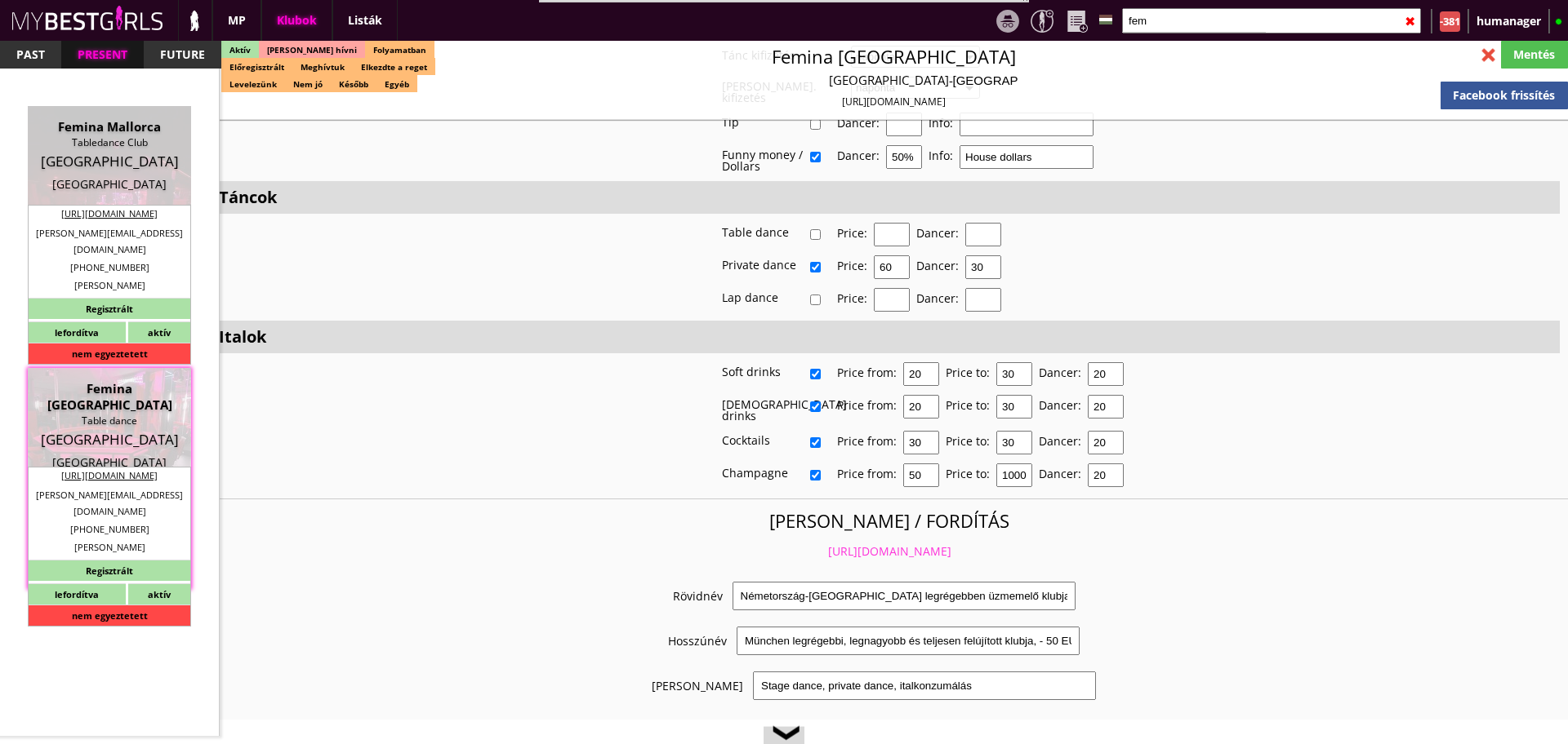
click at [828, 543] on link "https://mybestgirls.com/nemetorszag-munchen-legregebben-uzmemelo-klubja" at bounding box center [890, 551] width 123 height 16
